Goal: Transaction & Acquisition: Book appointment/travel/reservation

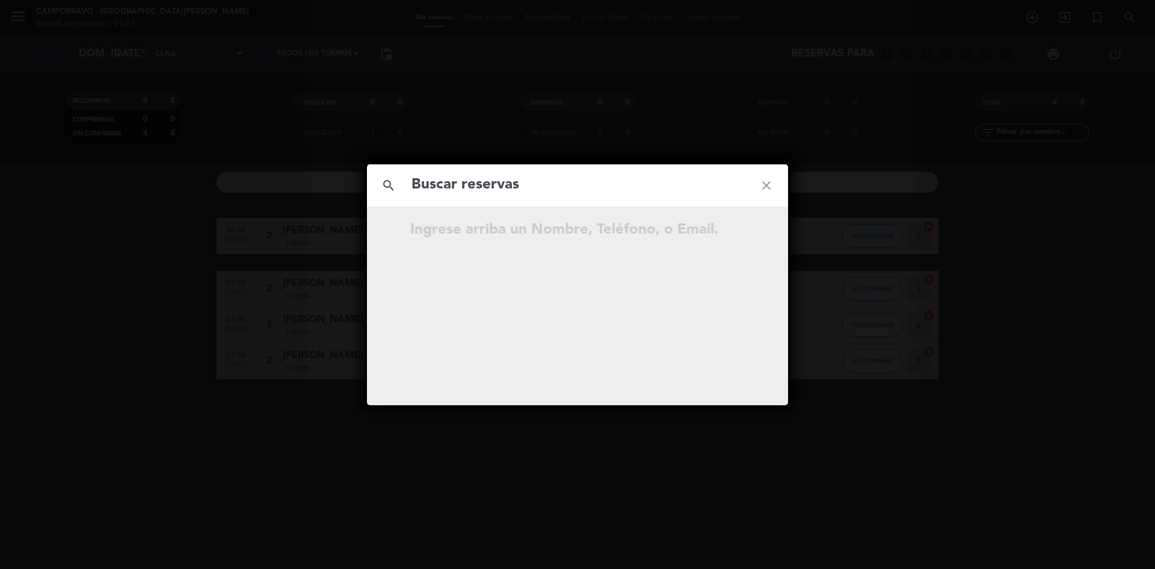
click at [763, 188] on icon "close" at bounding box center [766, 185] width 43 height 43
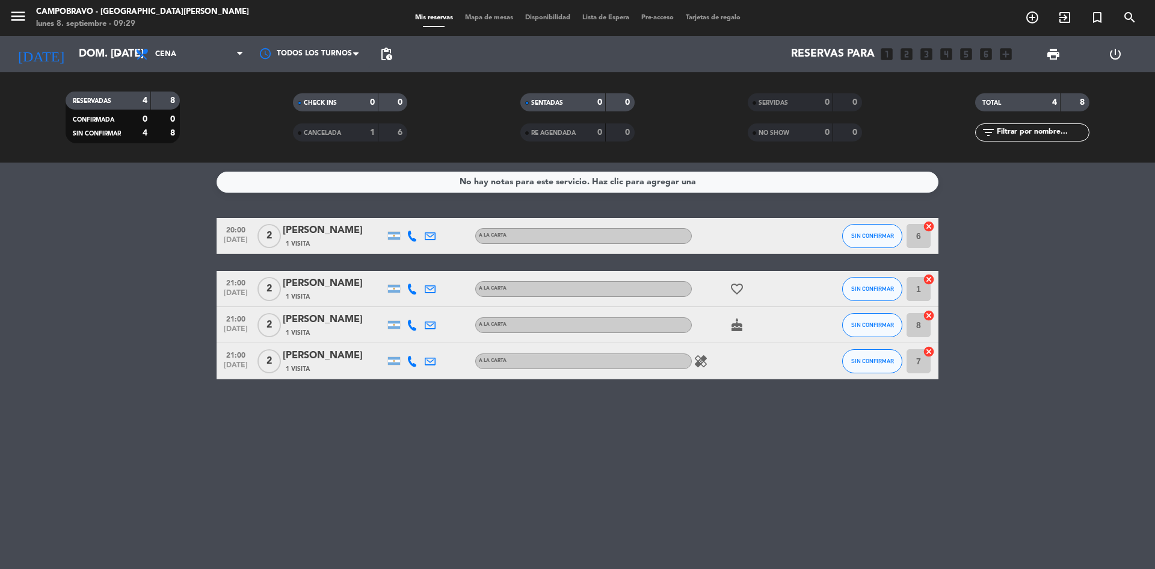
click at [870, 519] on div "No hay notas para este servicio. Haz clic para agregar una 20:00 [DATE] 2 Meli …" at bounding box center [577, 365] width 1155 height 406
click at [865, 508] on div "No hay notas para este servicio. Haz clic para agregar una 20:00 [DATE] 2 Meli …" at bounding box center [577, 365] width 1155 height 406
click at [107, 55] on input "dom. [DATE]" at bounding box center [143, 54] width 140 height 24
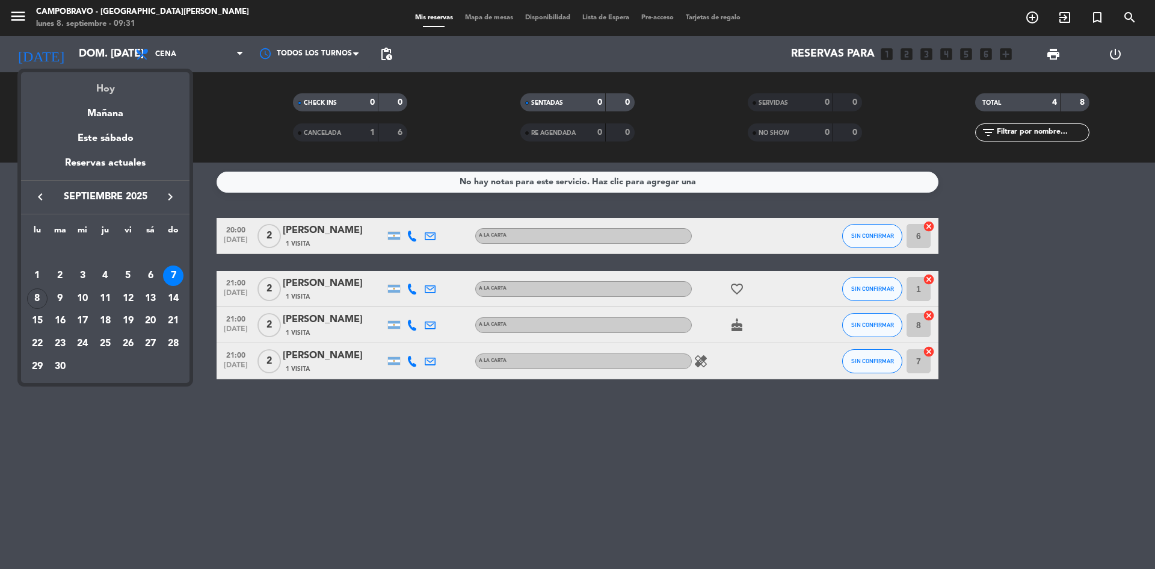
click at [107, 87] on div "Hoy" at bounding box center [105, 84] width 168 height 25
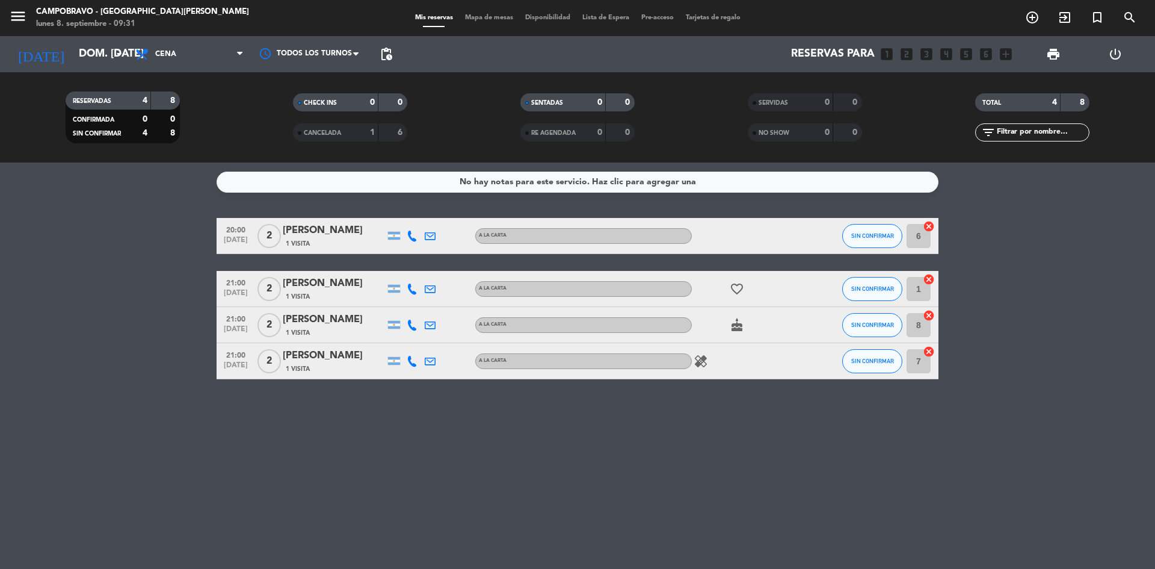
type input "lun. [DATE]"
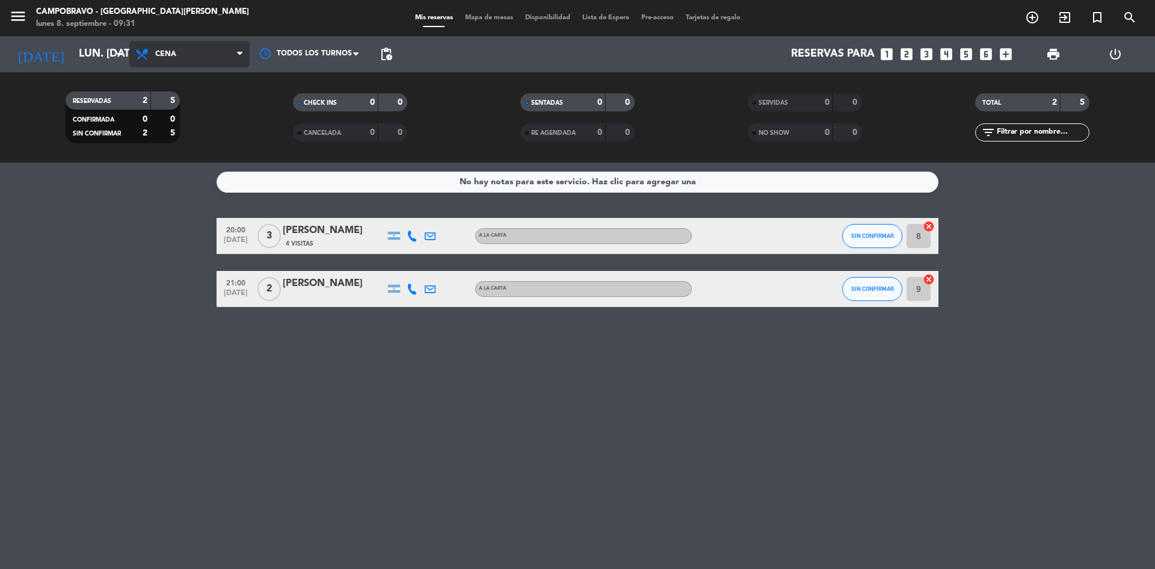
click at [189, 51] on span "Cena" at bounding box center [189, 54] width 120 height 26
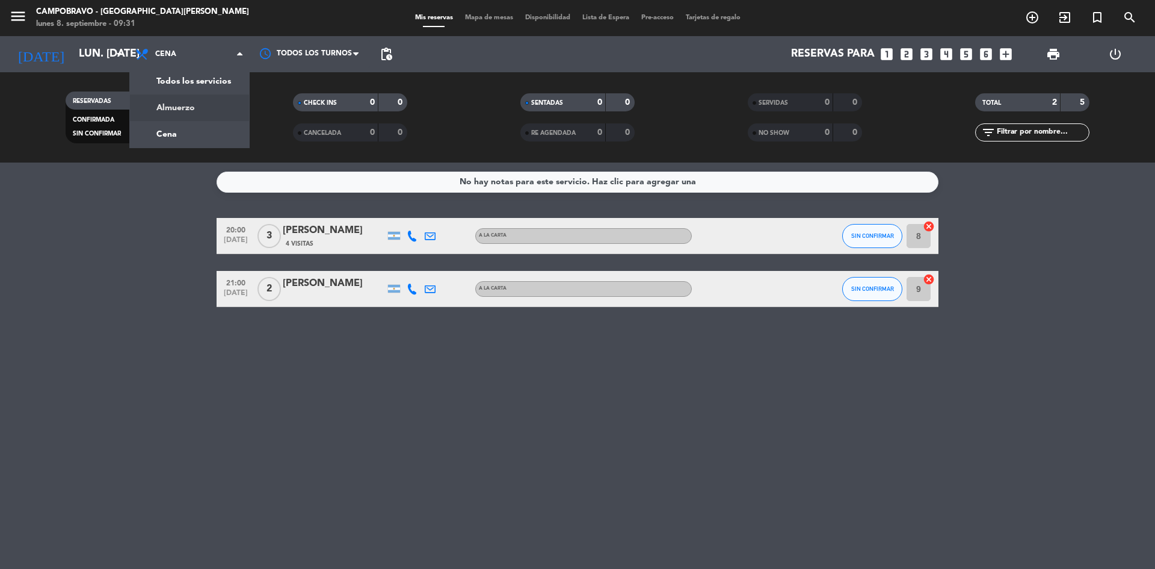
click at [192, 104] on div "menu Campobravo - [GEOGRAPHIC_DATA][PERSON_NAME] lunes 8. septiembre - 09:31 Mi…" at bounding box center [577, 81] width 1155 height 162
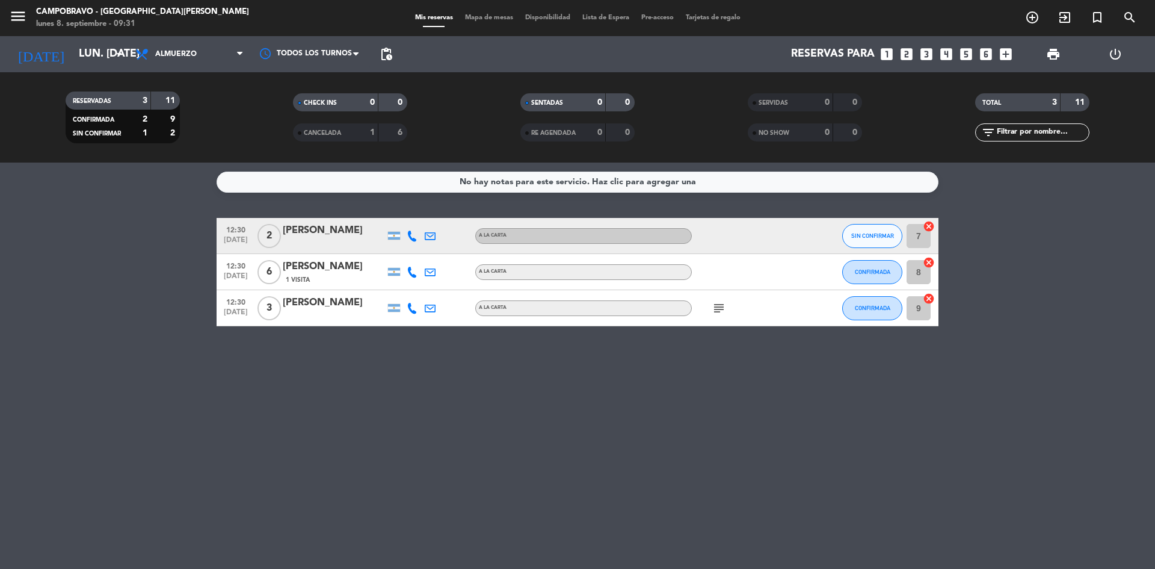
click at [328, 273] on div "[PERSON_NAME]" at bounding box center [334, 267] width 102 height 16
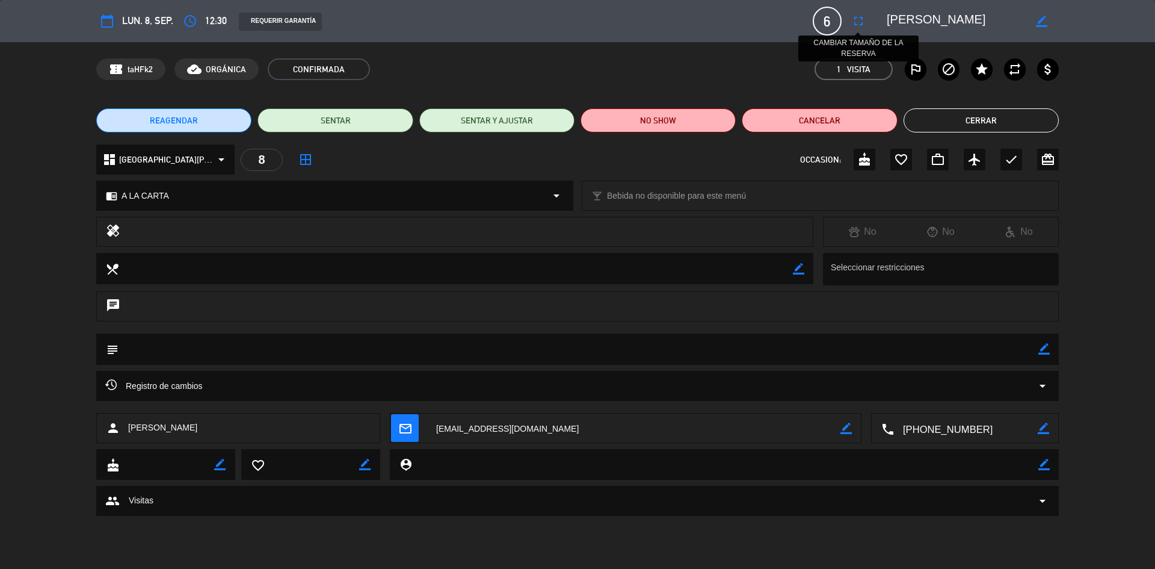
click at [863, 26] on icon "fullscreen" at bounding box center [859, 21] width 14 height 14
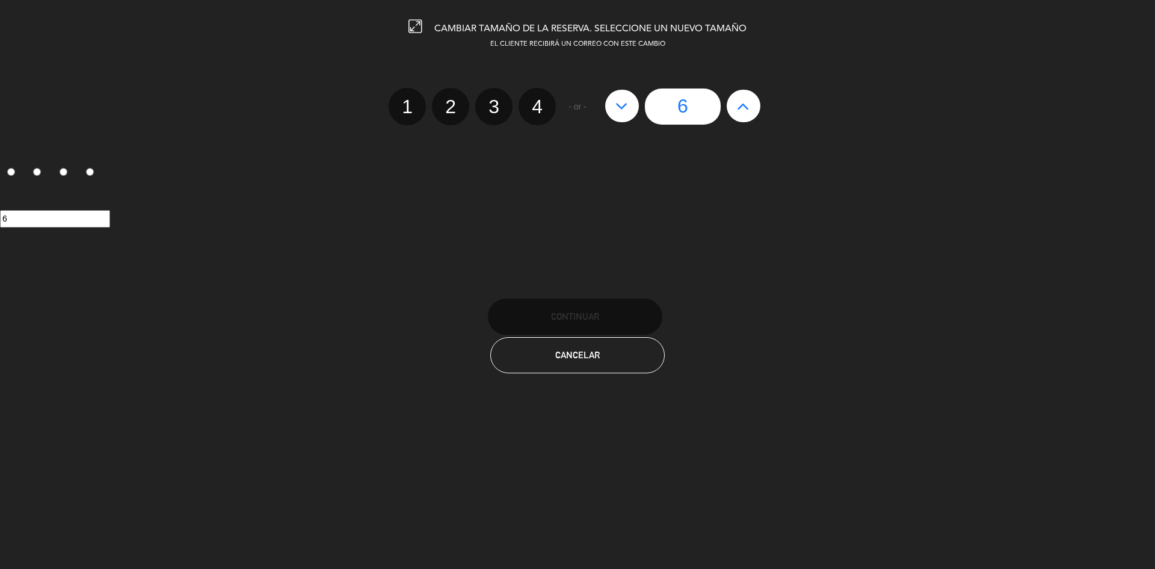
click at [747, 113] on icon at bounding box center [743, 105] width 13 height 19
type input "7"
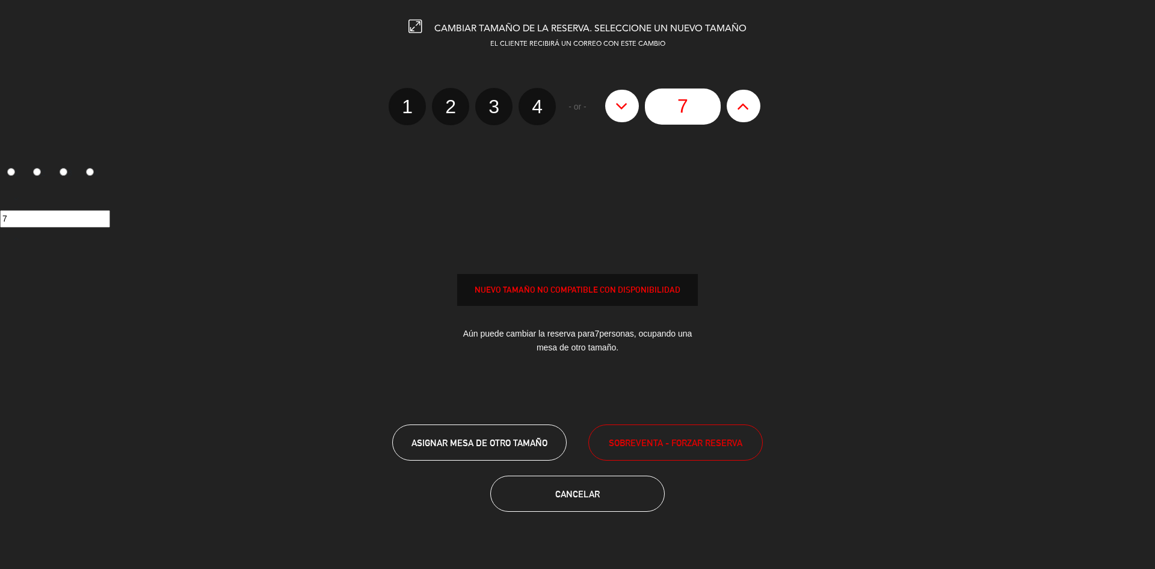
click at [747, 113] on icon at bounding box center [743, 105] width 13 height 19
type input "8"
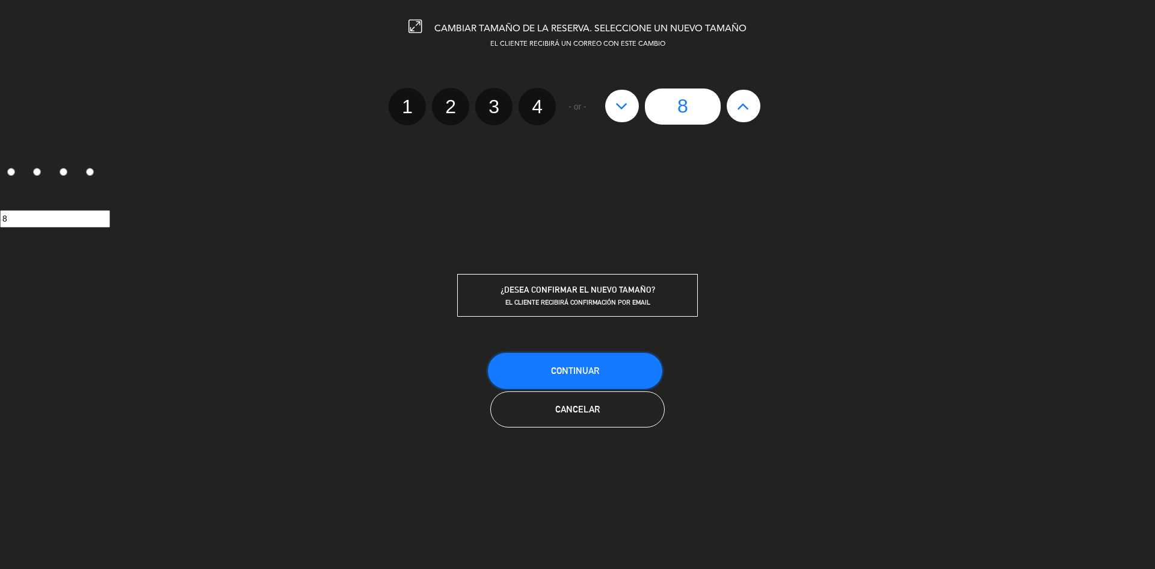
click at [590, 366] on span "Continuar" at bounding box center [575, 370] width 48 height 10
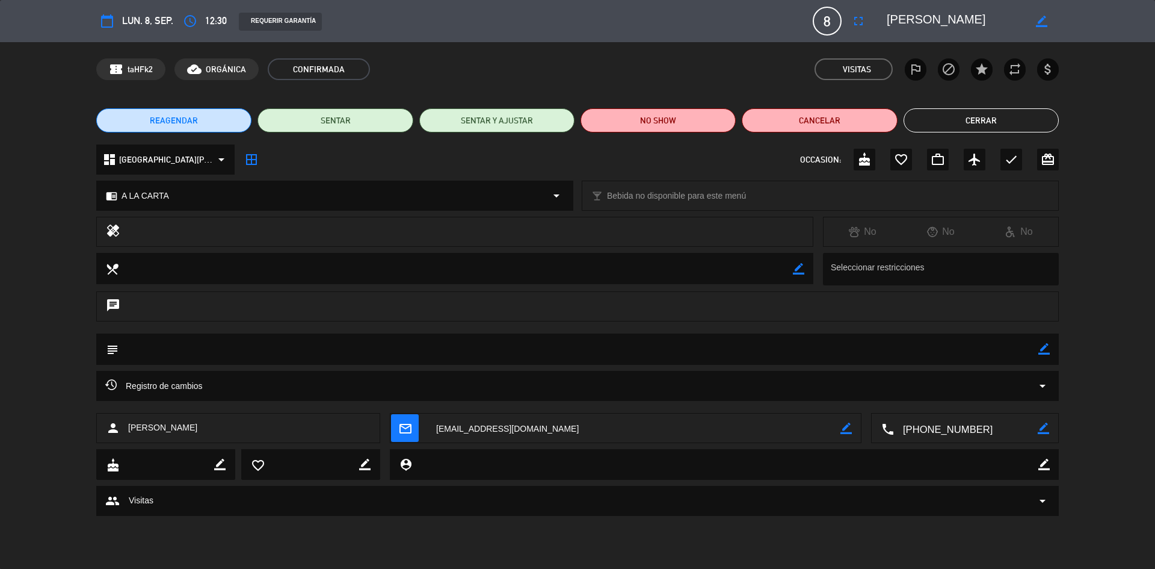
click at [920, 115] on button "Cerrar" at bounding box center [981, 120] width 155 height 24
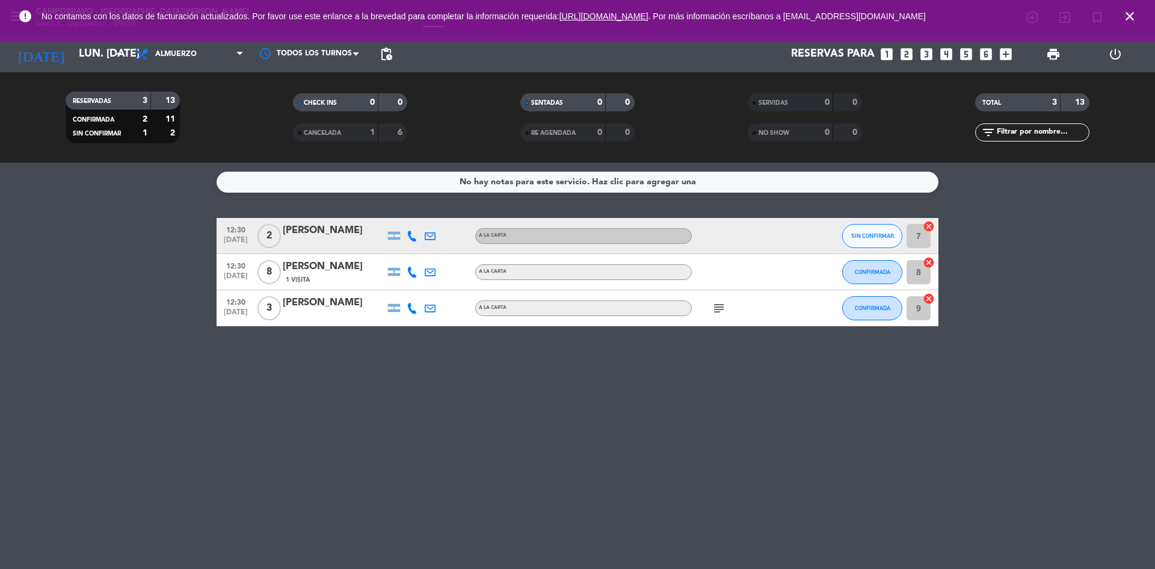
click at [502, 394] on div "No hay notas para este servicio. Haz clic para agregar una 12:30 [DATE] 2 [PERS…" at bounding box center [577, 365] width 1155 height 406
click at [1133, 18] on icon "close" at bounding box center [1130, 16] width 14 height 14
click at [1128, 13] on icon "close" at bounding box center [1130, 16] width 14 height 14
click at [1131, 18] on icon "close" at bounding box center [1130, 16] width 14 height 14
click at [1133, 16] on icon "close" at bounding box center [1130, 16] width 14 height 14
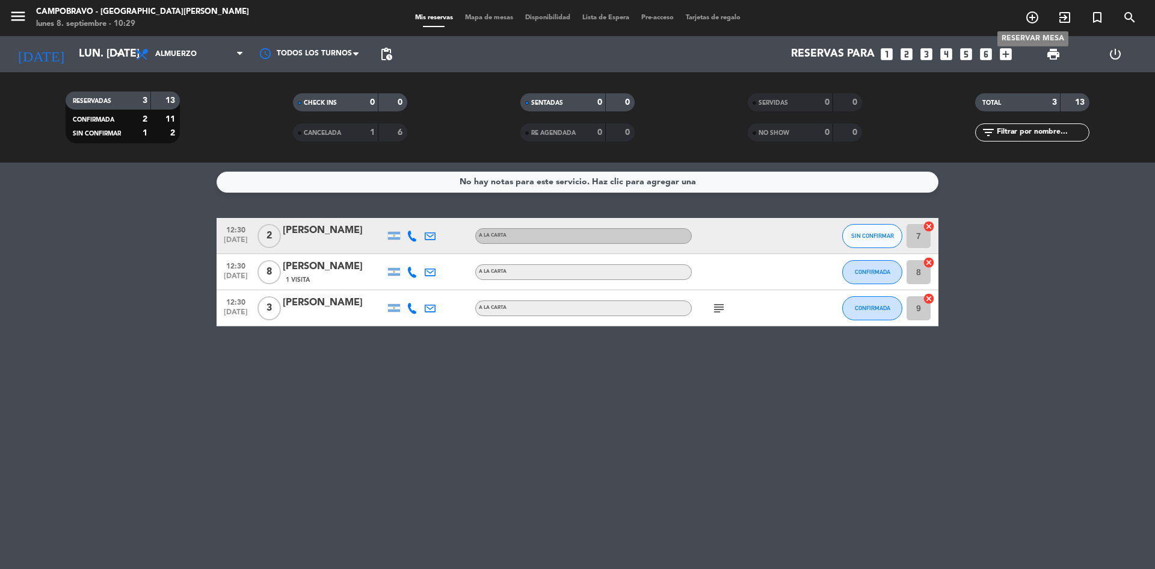
click at [1028, 18] on icon "add_circle_outline" at bounding box center [1032, 17] width 14 height 14
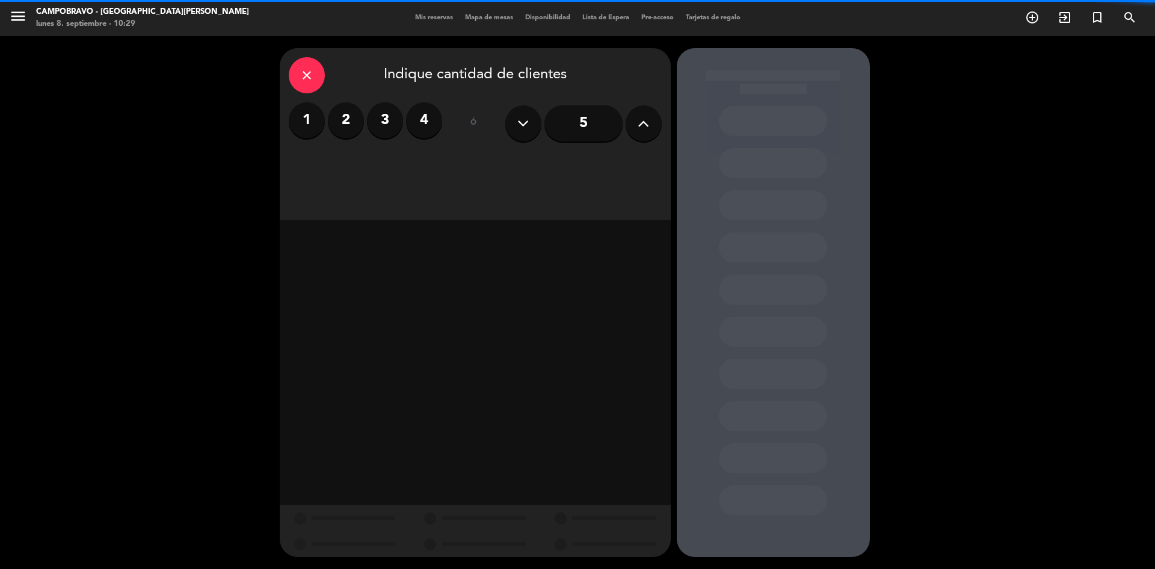
click at [653, 117] on button at bounding box center [644, 123] width 36 height 36
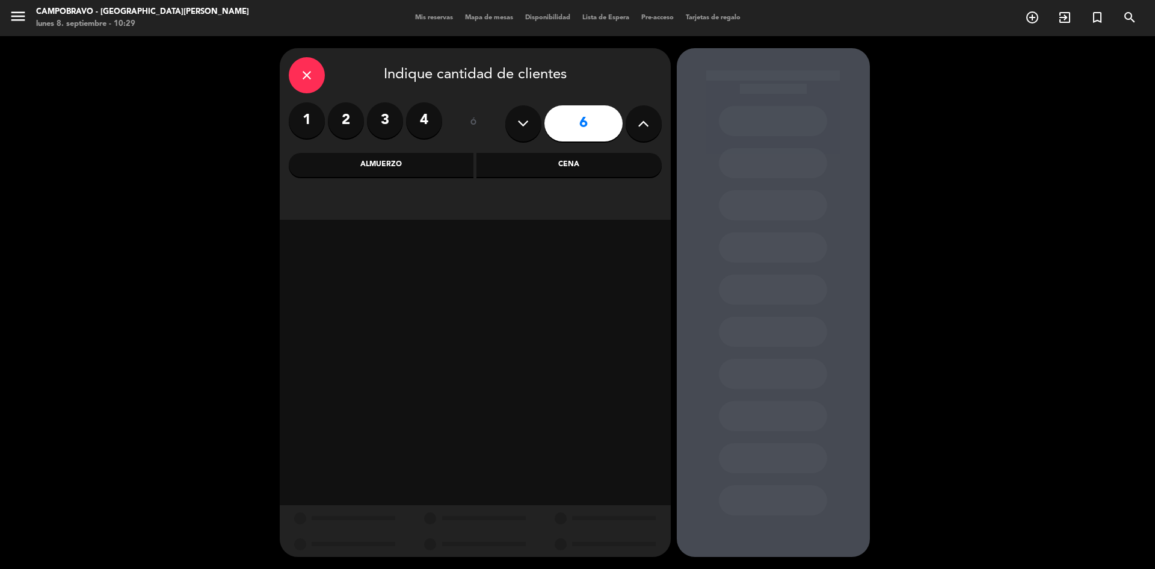
click at [653, 117] on button at bounding box center [644, 123] width 36 height 36
click at [652, 117] on button at bounding box center [644, 123] width 36 height 36
type input "10"
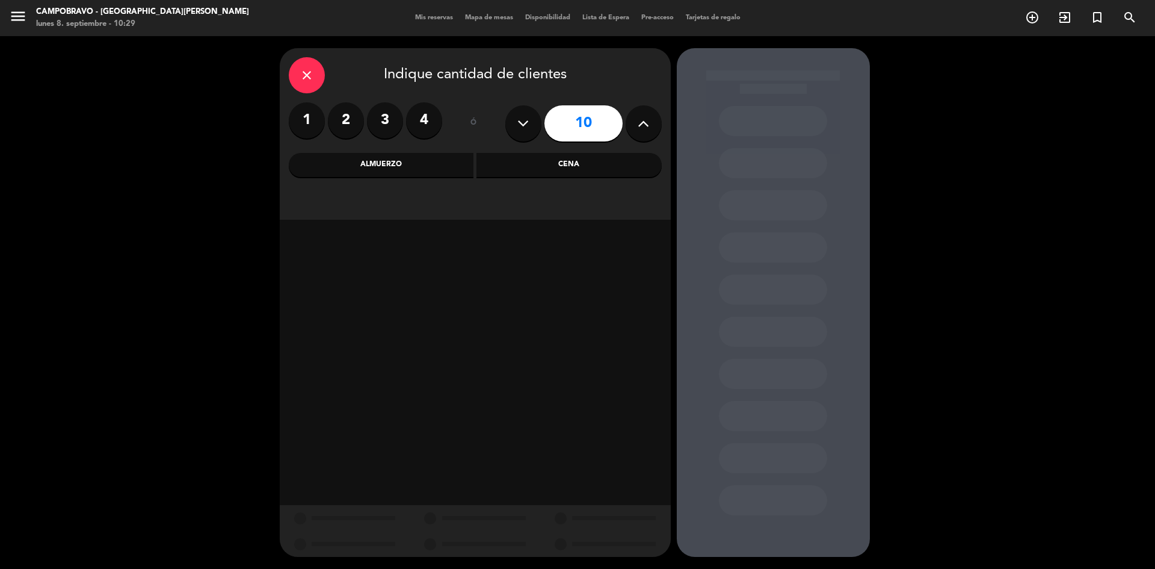
click at [445, 162] on div "Almuerzo" at bounding box center [381, 165] width 185 height 24
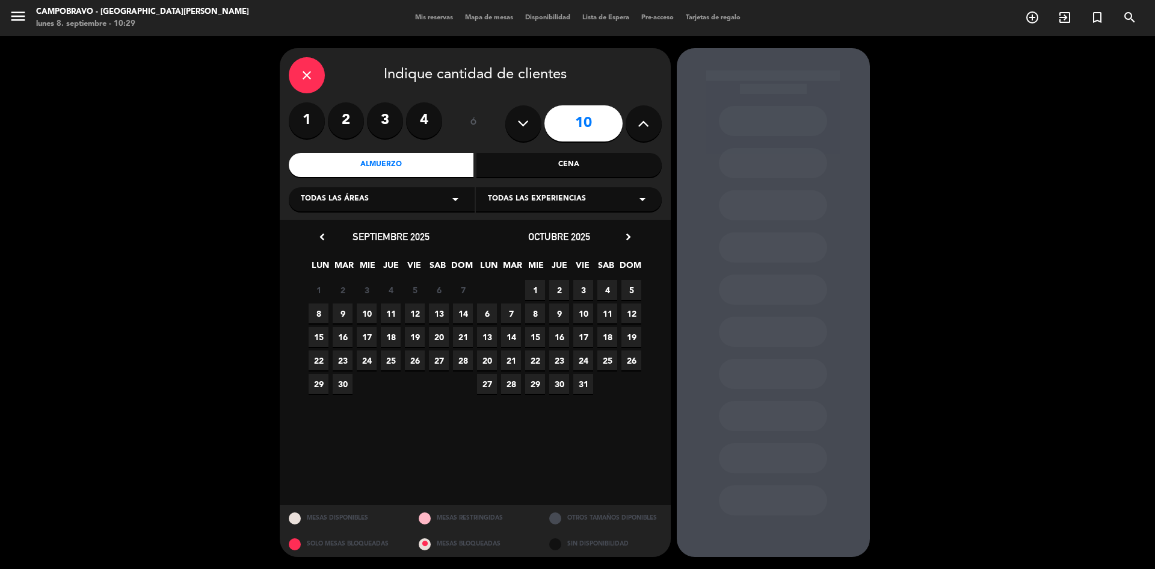
click at [321, 309] on span "8" at bounding box center [319, 313] width 20 height 20
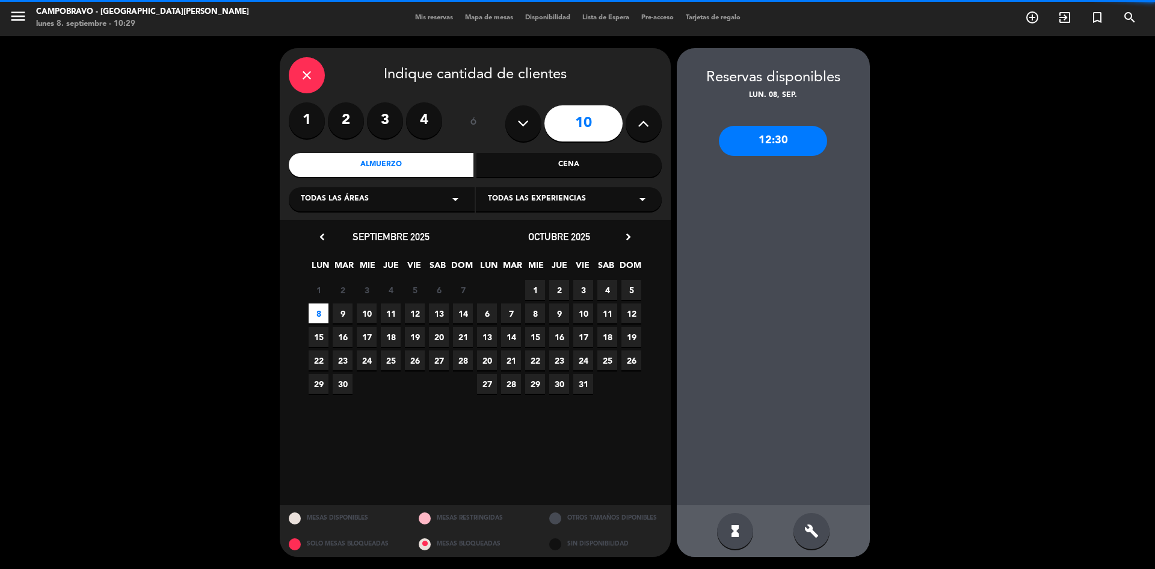
click at [802, 529] on div "build" at bounding box center [812, 531] width 36 height 36
drag, startPoint x: 801, startPoint y: 142, endPoint x: 767, endPoint y: 146, distance: 33.9
click at [798, 143] on div "12:30" at bounding box center [773, 141] width 108 height 30
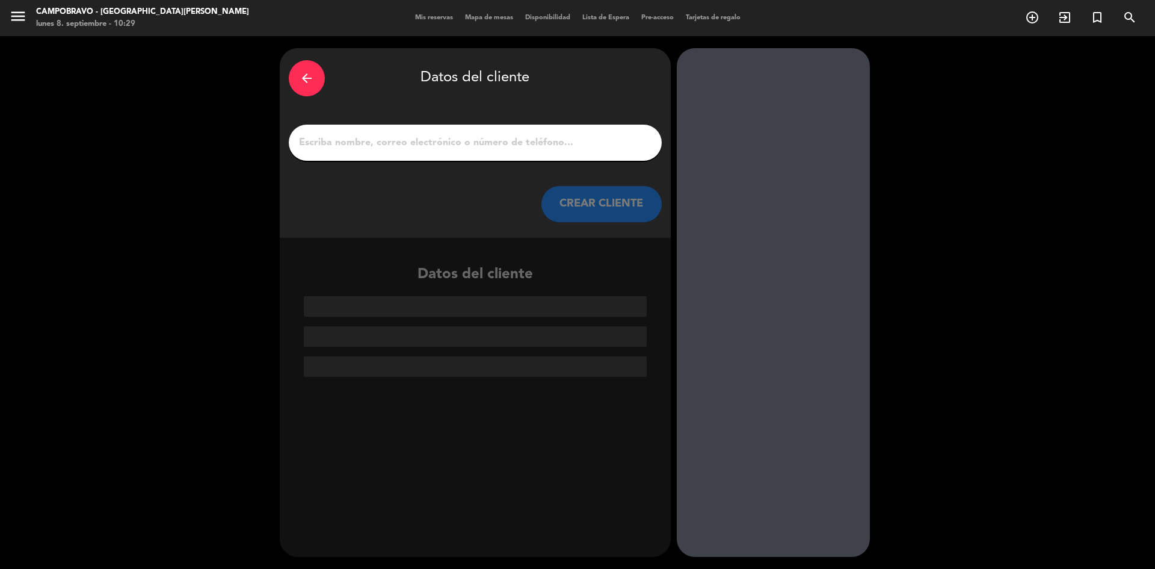
click at [513, 137] on input "1" at bounding box center [475, 142] width 355 height 17
paste input "[PERSON_NAME] [PERSON_NAME] LYSYCKY."
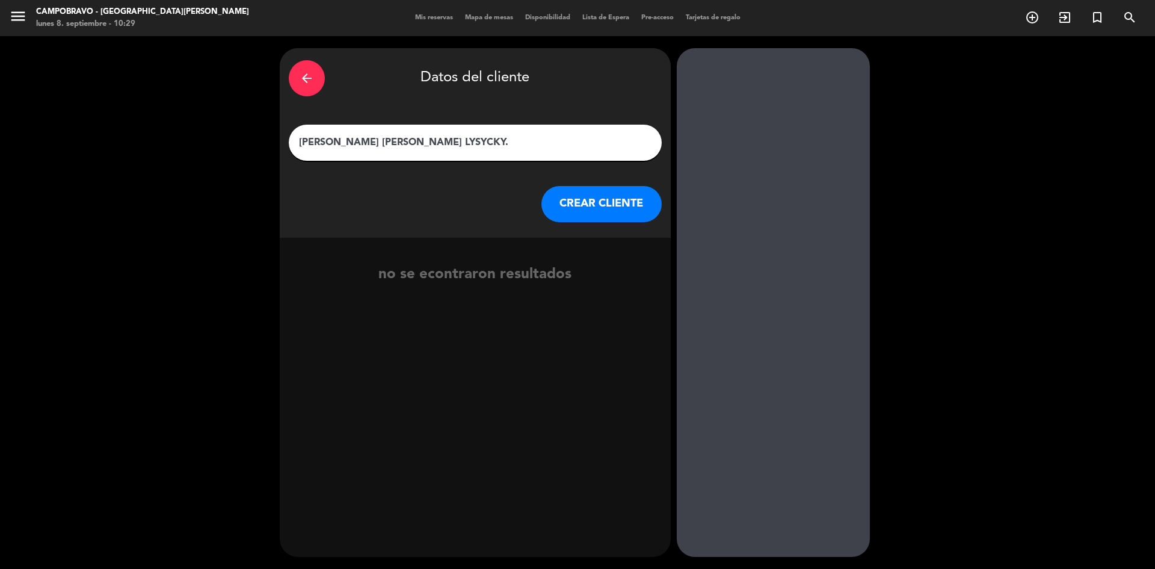
type input "[PERSON_NAME] [PERSON_NAME] LYSYCKY."
click at [589, 200] on button "CREAR CLIENTE" at bounding box center [602, 204] width 120 height 36
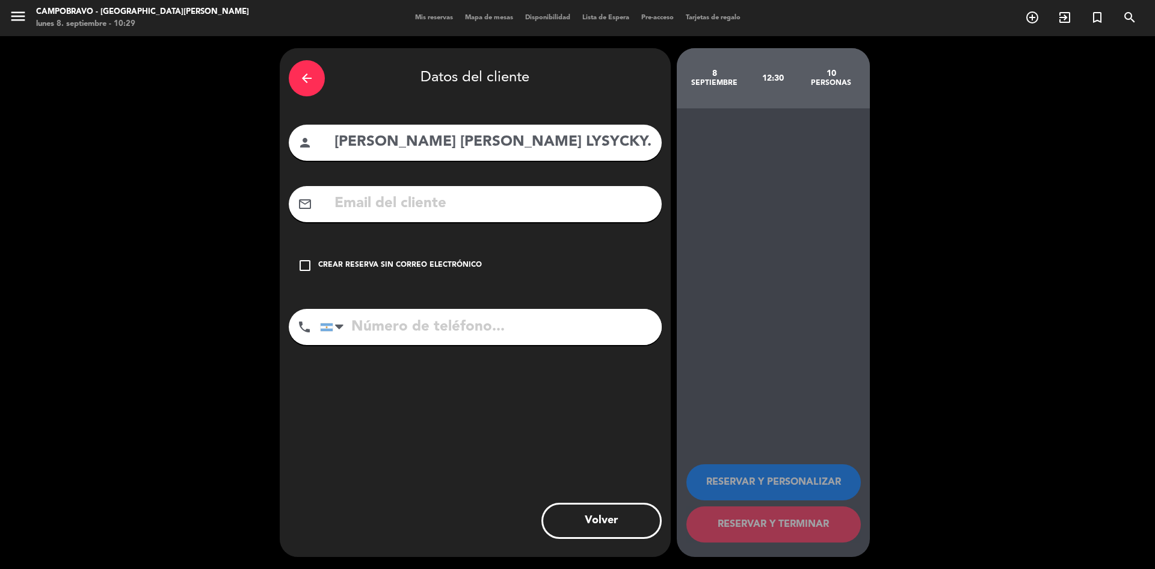
click at [514, 144] on input "[PERSON_NAME] [PERSON_NAME] LYSYCKY." at bounding box center [493, 142] width 320 height 25
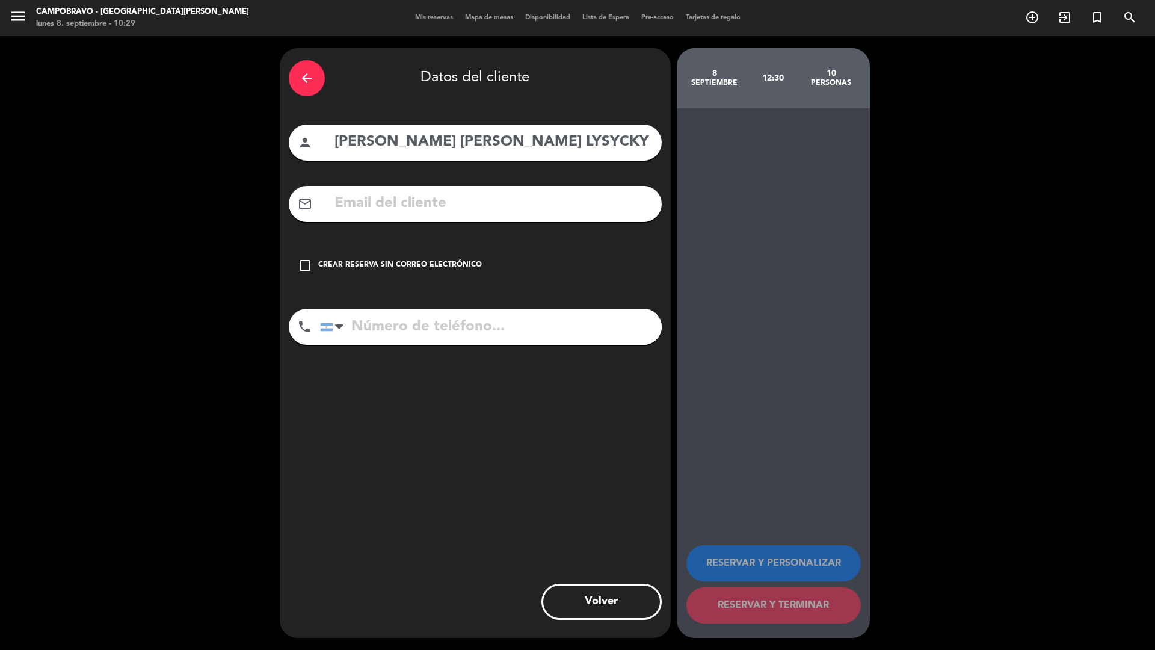
type input "[PERSON_NAME] [PERSON_NAME] LYSYCKY"
click at [303, 266] on icon "check_box_outline_blank" at bounding box center [305, 265] width 14 height 14
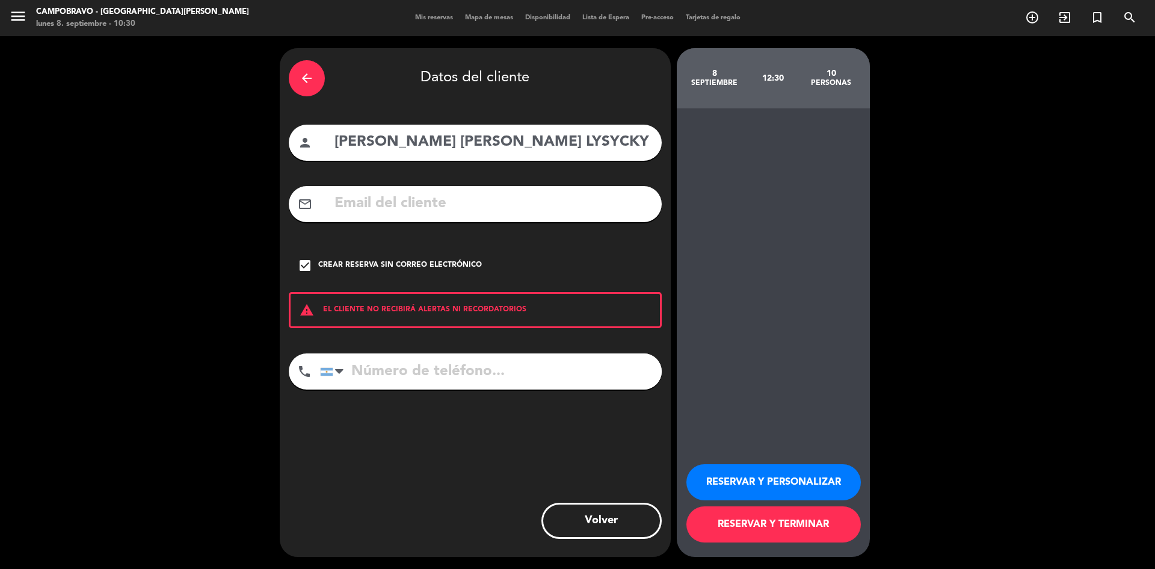
click at [391, 368] on input "tel" at bounding box center [491, 371] width 342 height 36
paste input "[PHONE_NUMBER]"
type input "[PHONE_NUMBER]"
click at [711, 521] on button "RESERVAR Y TERMINAR" at bounding box center [774, 524] width 175 height 36
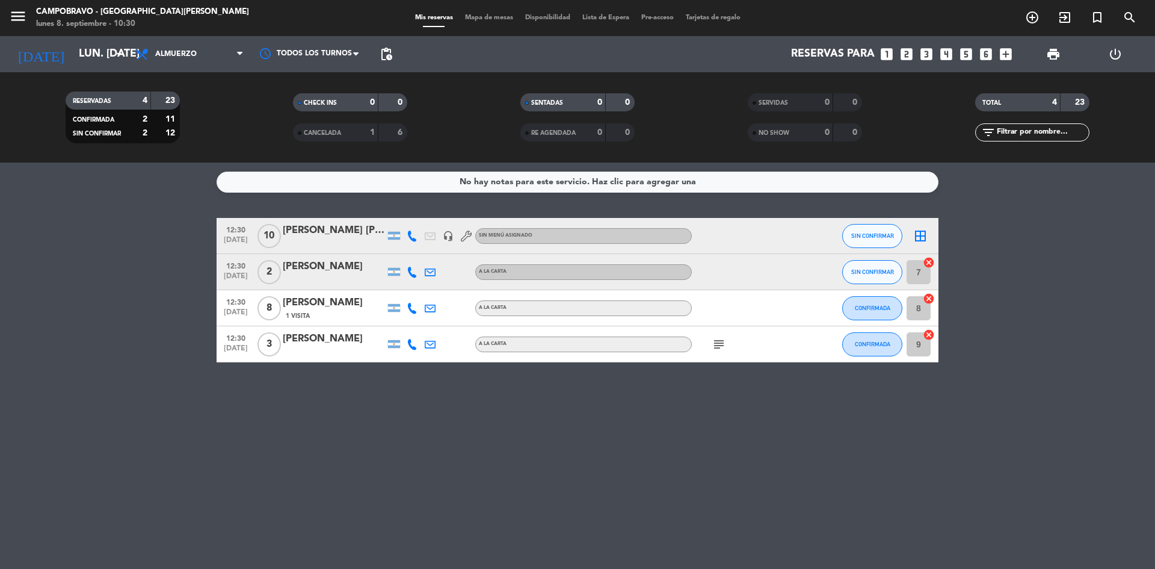
click at [909, 53] on div "Reservas para looks_one looks_two looks_3 looks_4 looks_5 looks_6 add_box" at bounding box center [708, 54] width 620 height 36
click at [909, 53] on icon "looks_two" at bounding box center [907, 54] width 16 height 16
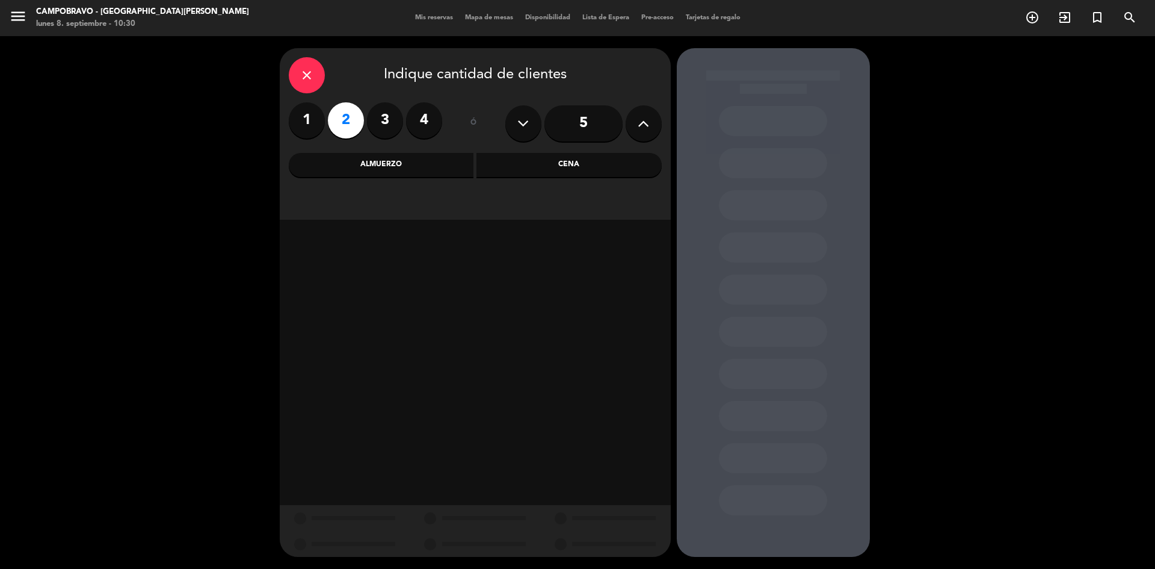
click at [415, 162] on div "Almuerzo" at bounding box center [381, 165] width 185 height 24
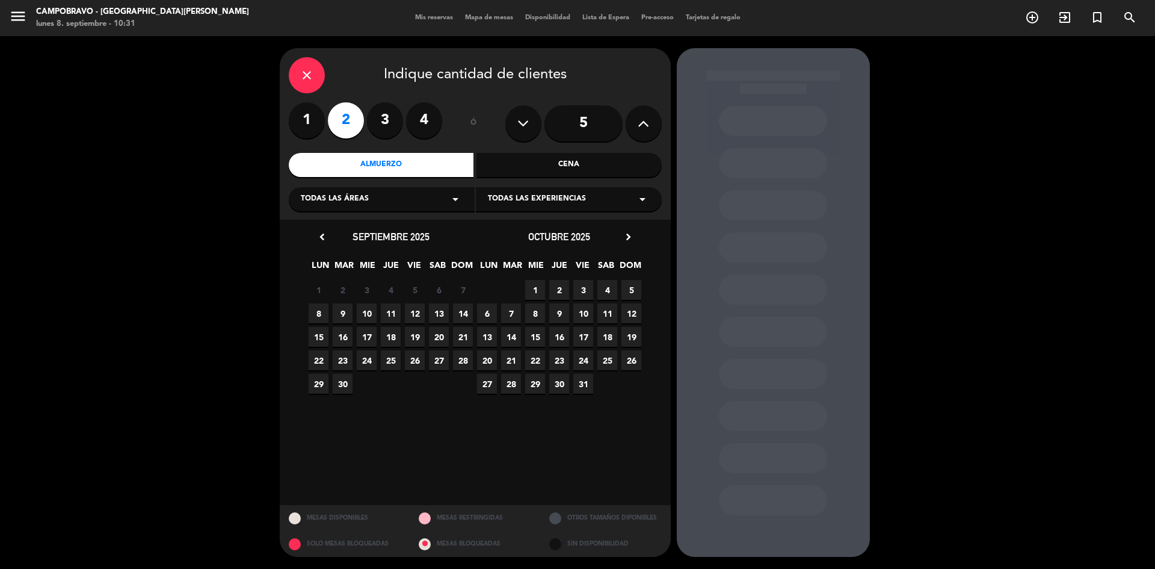
click at [348, 307] on span "9" at bounding box center [343, 313] width 20 height 20
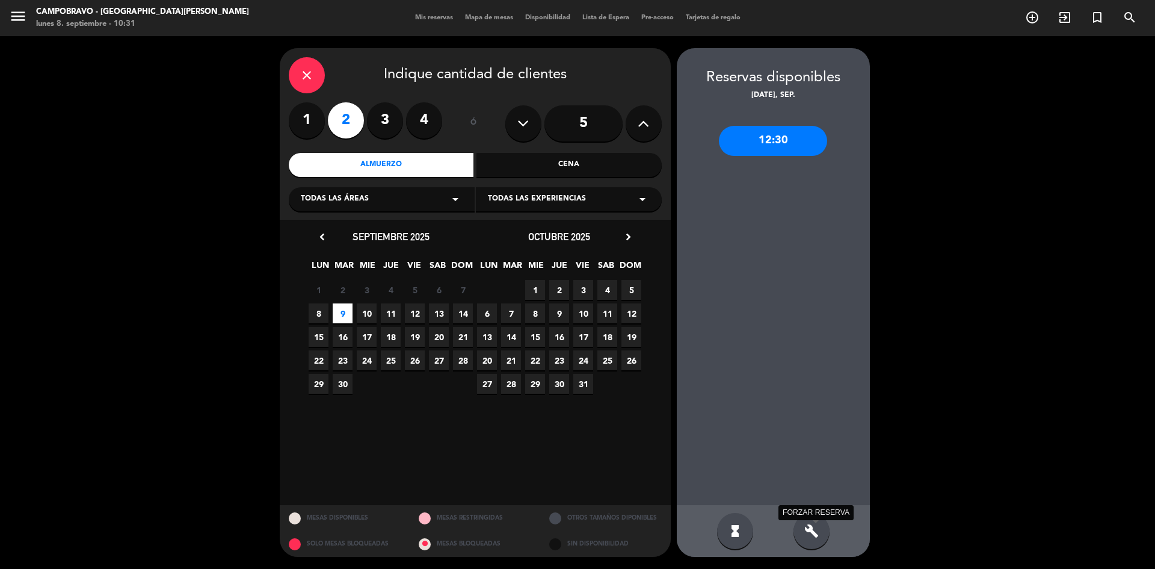
click at [818, 533] on icon "build" at bounding box center [812, 531] width 14 height 14
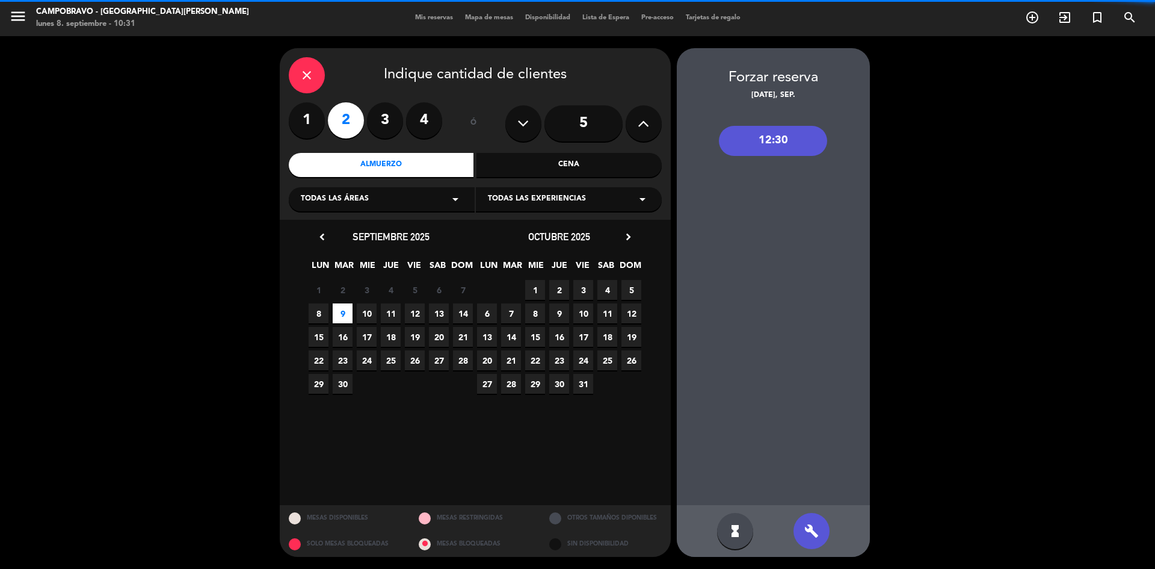
click at [777, 137] on div "12:30" at bounding box center [773, 141] width 108 height 30
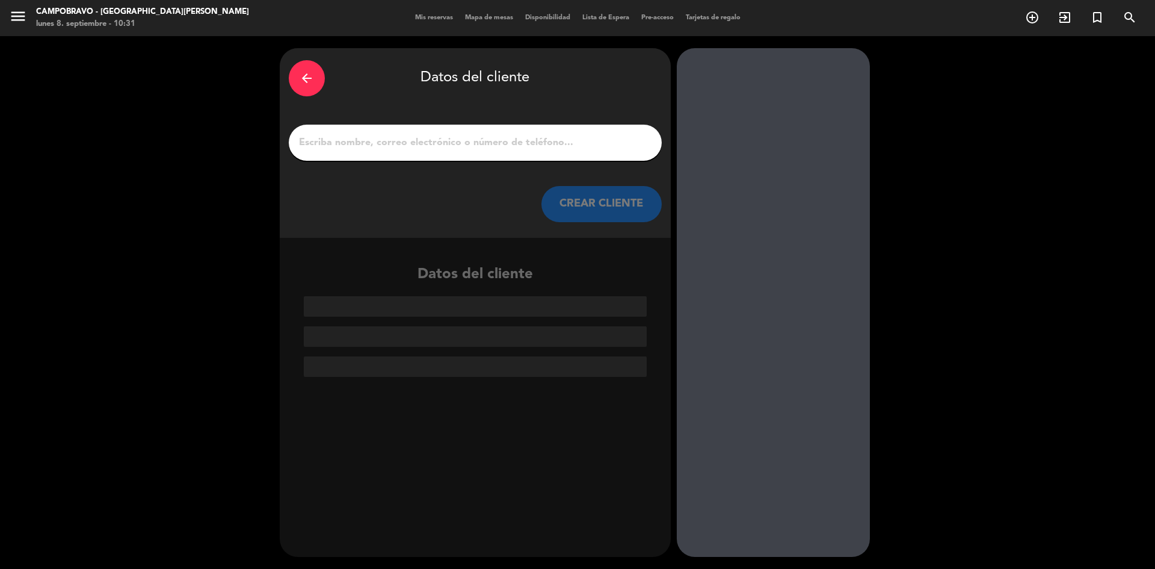
click at [469, 146] on input "1" at bounding box center [475, 142] width 355 height 17
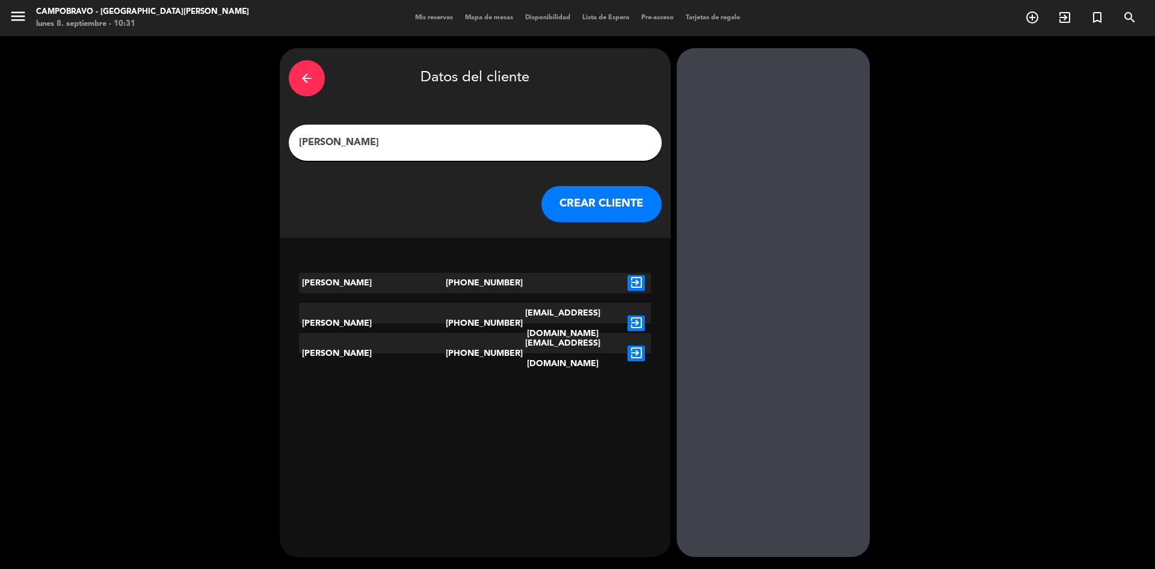
type input "[PERSON_NAME]"
click at [558, 207] on button "CREAR CLIENTE" at bounding box center [602, 204] width 120 height 36
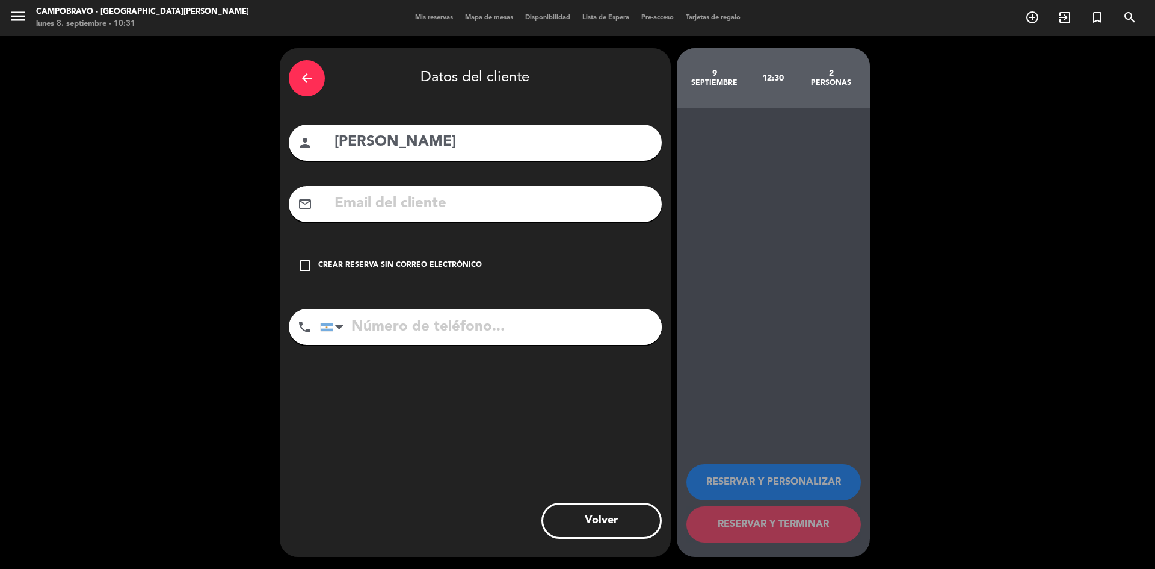
click at [418, 261] on div "Crear reserva sin correo electrónico" at bounding box center [400, 265] width 164 height 12
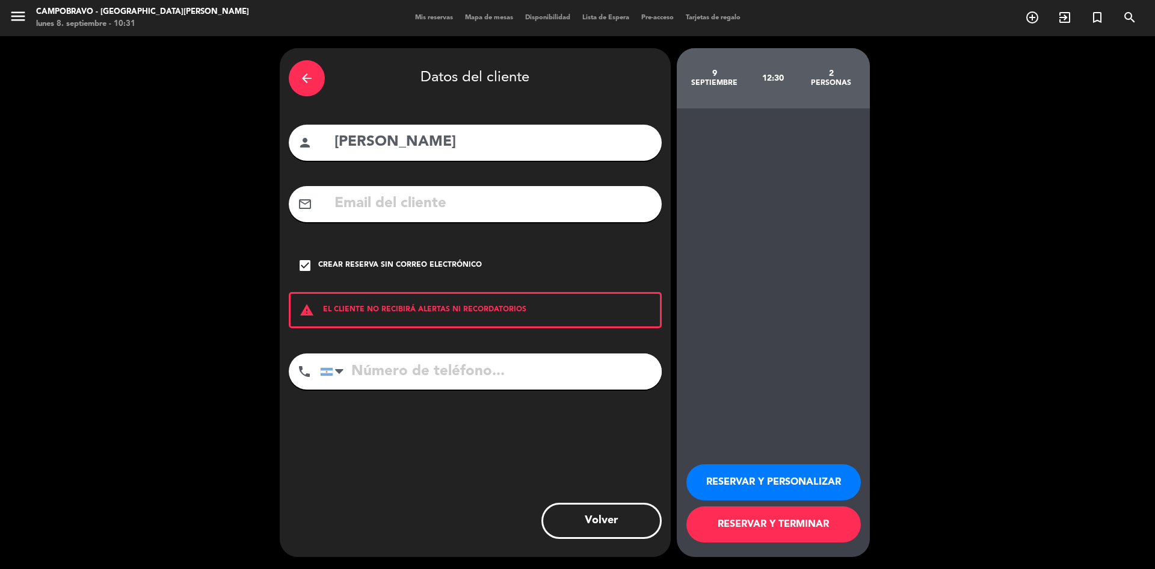
click at [393, 371] on input "tel" at bounding box center [491, 371] width 342 height 36
paste input "[PHONE_NUMBER]"
type input "[PHONE_NUMBER]"
click at [712, 530] on button "RESERVAR Y TERMINAR" at bounding box center [774, 524] width 175 height 36
